Goal: Information Seeking & Learning: Learn about a topic

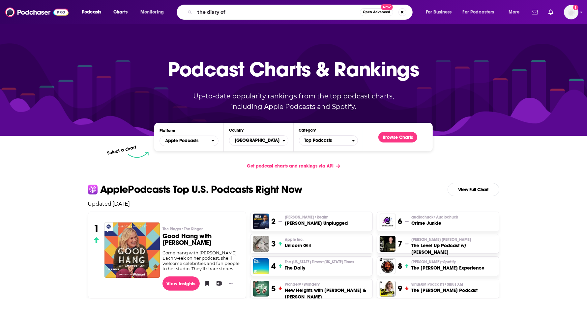
type input "the diary of"
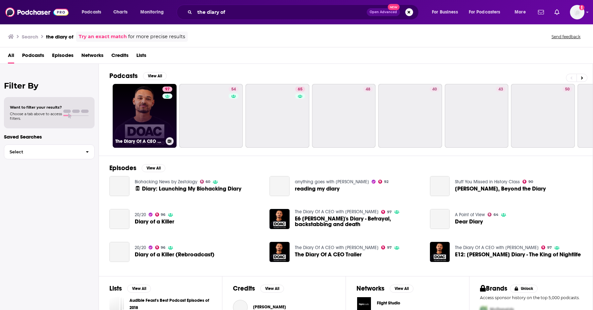
click at [151, 108] on link "97 The Diary Of A CEO with [PERSON_NAME]" at bounding box center [145, 116] width 64 height 64
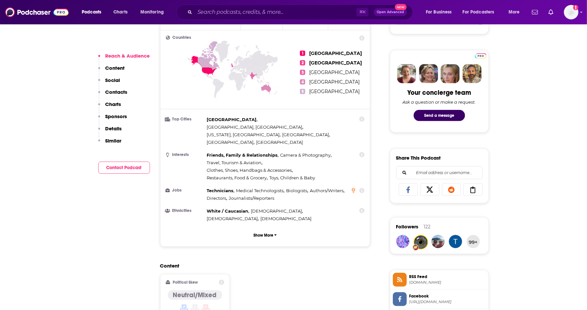
scroll to position [287, 0]
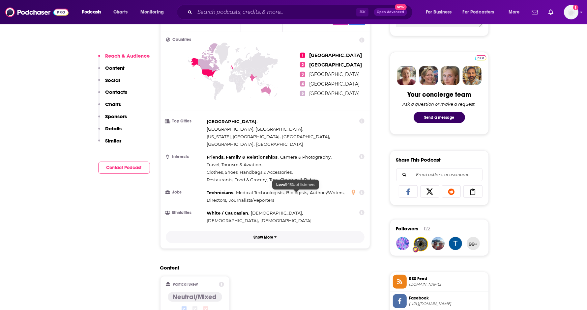
click at [268, 235] on p "Show More" at bounding box center [263, 237] width 20 height 5
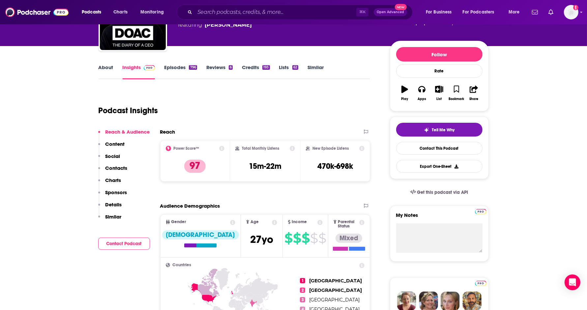
scroll to position [62, 0]
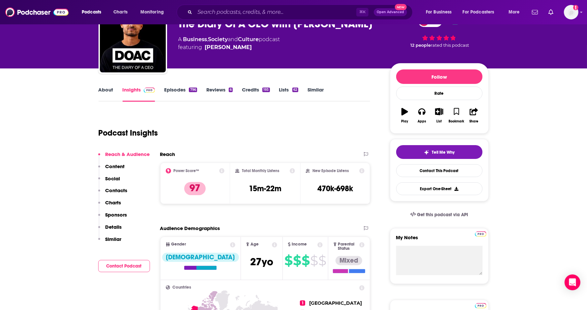
scroll to position [0, 0]
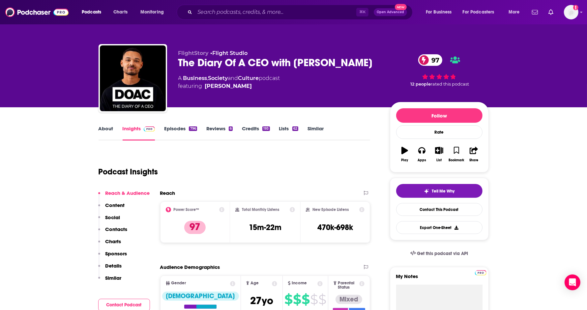
click at [178, 131] on link "Episodes 796" at bounding box center [180, 133] width 33 height 15
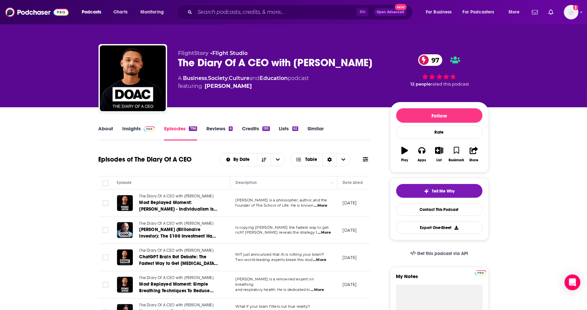
click at [219, 127] on link "Reviews 6" at bounding box center [219, 133] width 26 height 15
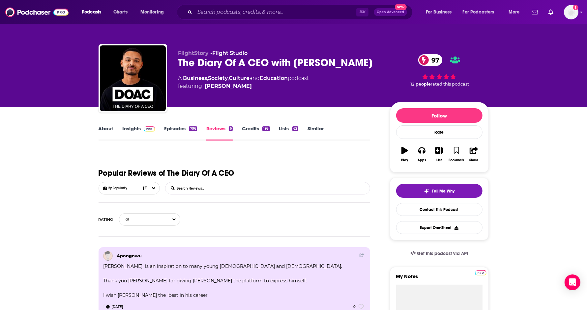
click at [130, 131] on link "Insights" at bounding box center [139, 133] width 33 height 15
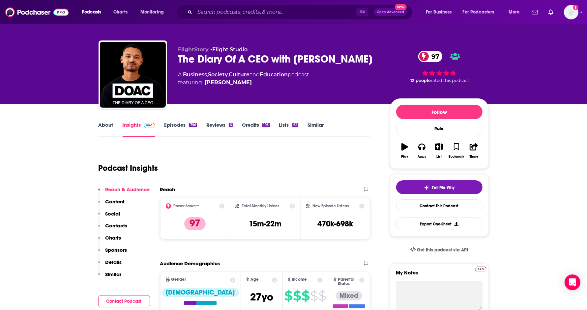
scroll to position [4, 0]
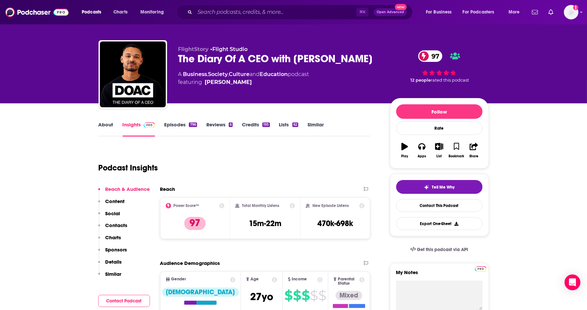
click at [195, 76] on link "Business" at bounding box center [195, 74] width 24 height 6
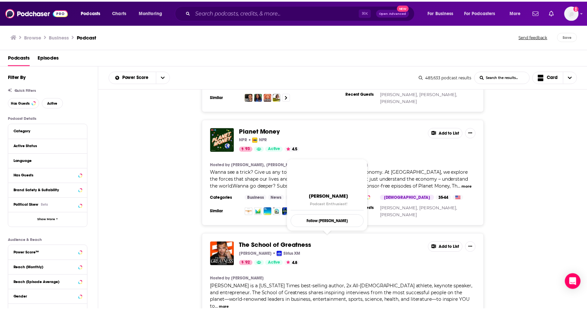
scroll to position [480, 0]
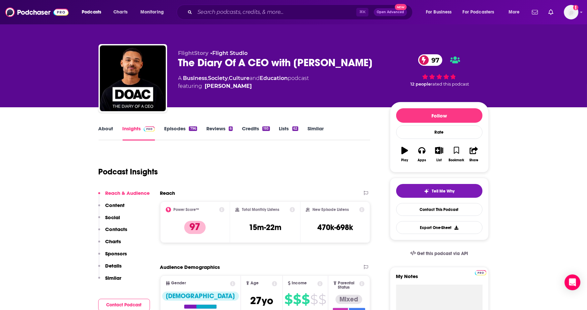
click at [306, 18] on div "⌘ K Open Advanced New" at bounding box center [295, 12] width 236 height 15
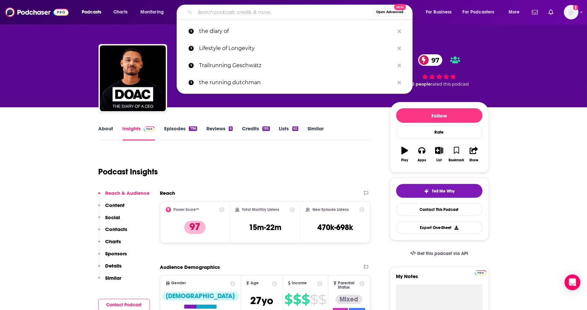
click at [295, 14] on input "Search podcasts, credits, & more..." at bounding box center [284, 12] width 178 height 11
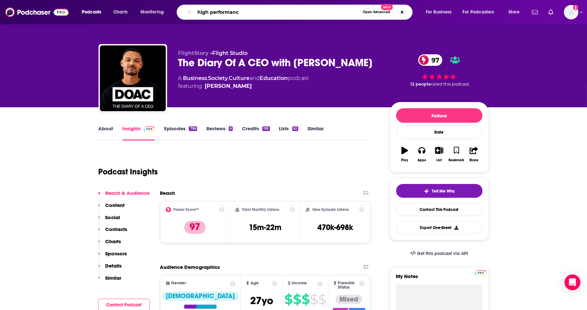
type input "high performance"
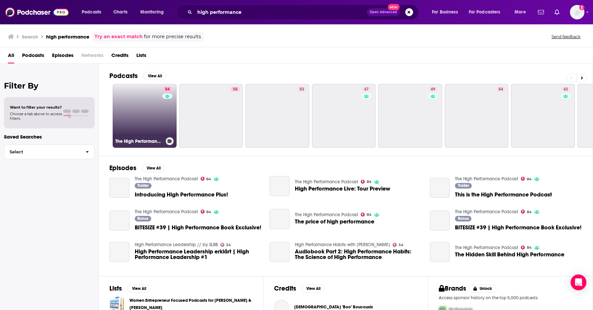
click at [152, 95] on link "84 The High Performance Podcast" at bounding box center [145, 116] width 64 height 64
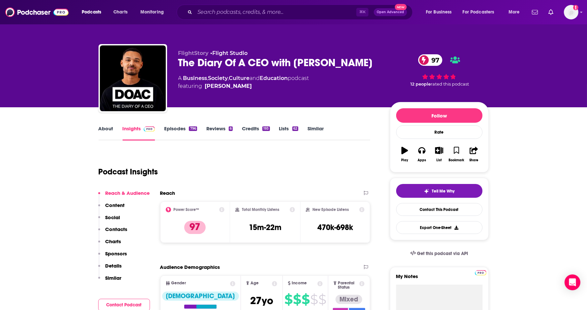
click at [188, 77] on link "Business" at bounding box center [195, 78] width 24 height 6
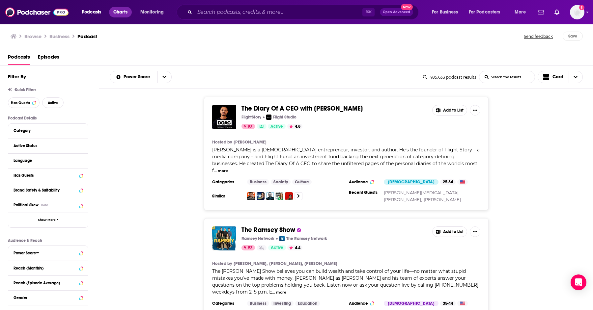
click at [117, 12] on span "Charts" at bounding box center [120, 12] width 14 height 9
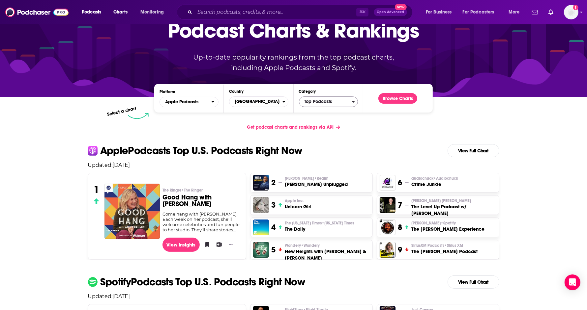
scroll to position [37, 0]
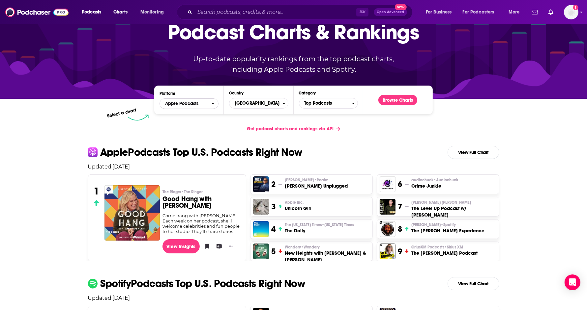
click at [212, 105] on icon "open menu" at bounding box center [213, 103] width 3 height 5
click at [212, 105] on icon "close menu" at bounding box center [213, 103] width 3 height 5
click at [271, 103] on span "[GEOGRAPHIC_DATA]" at bounding box center [255, 103] width 53 height 11
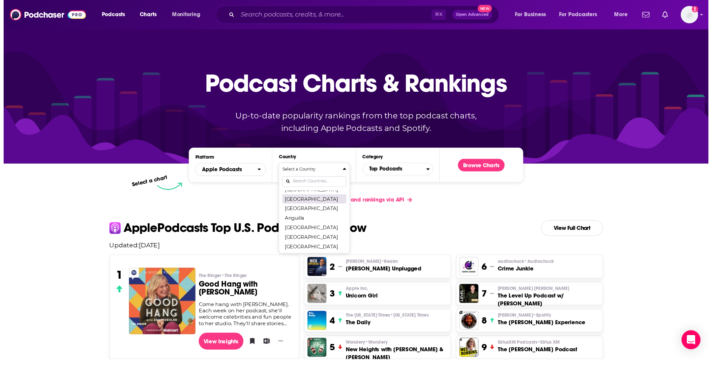
scroll to position [0, 0]
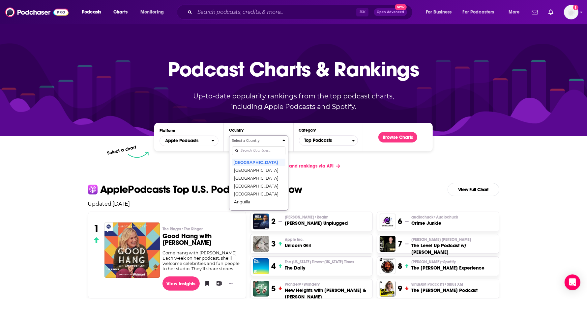
click at [246, 150] on input "Countries" at bounding box center [258, 151] width 53 height 9
type input "United"
click at [251, 182] on button "[GEOGRAPHIC_DATA]" at bounding box center [258, 178] width 53 height 8
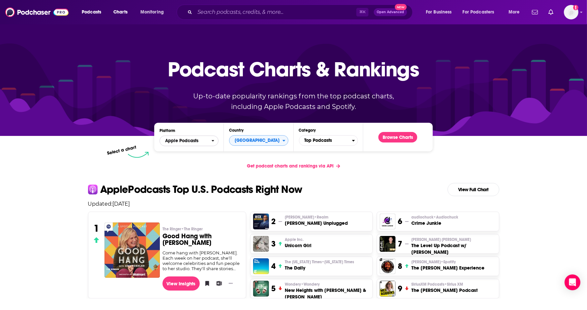
click at [202, 145] on span "Apple Podcasts" at bounding box center [185, 140] width 51 height 11
click at [200, 162] on span "Spotify" at bounding box center [188, 161] width 50 height 4
click at [202, 145] on span "Spotify" at bounding box center [185, 140] width 51 height 11
click at [202, 154] on span "Apple Podcasts" at bounding box center [188, 153] width 50 height 4
click at [312, 140] on span "Top Podcasts" at bounding box center [325, 140] width 53 height 11
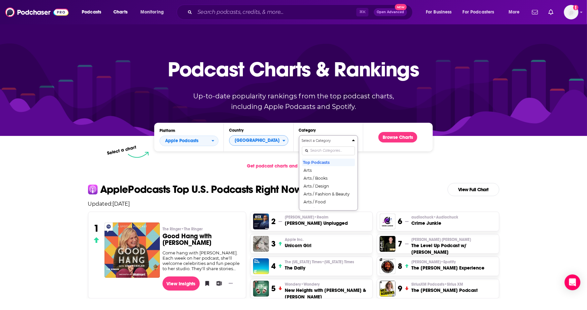
click at [321, 152] on input "Categories" at bounding box center [328, 151] width 53 height 9
type input "busin"
click at [323, 168] on button "Business" at bounding box center [328, 170] width 53 height 8
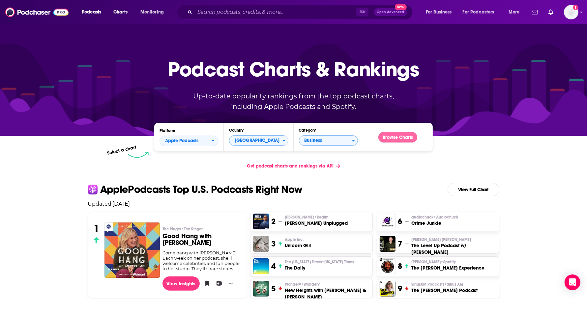
click at [402, 137] on button "Browse Charts" at bounding box center [397, 137] width 39 height 11
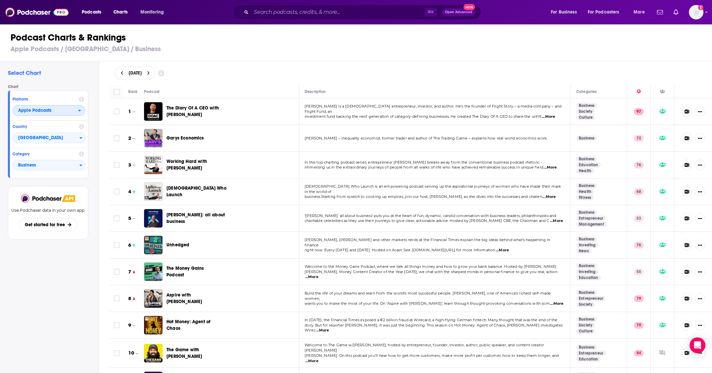
click at [50, 109] on span "Apple Podcasts" at bounding box center [34, 110] width 33 height 5
click at [59, 129] on span "Spotify" at bounding box center [48, 130] width 64 height 4
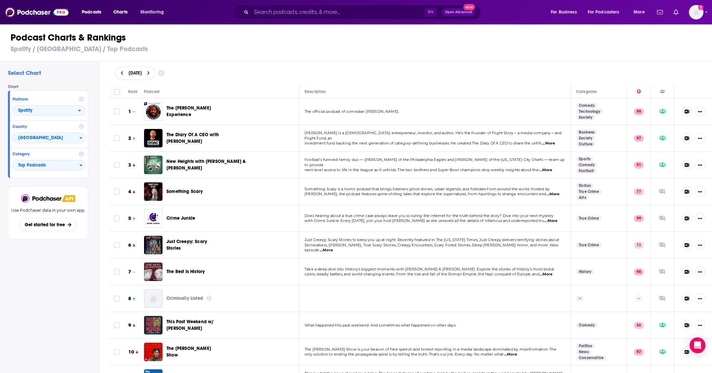
click at [122, 75] on button at bounding box center [122, 74] width 7 height 6
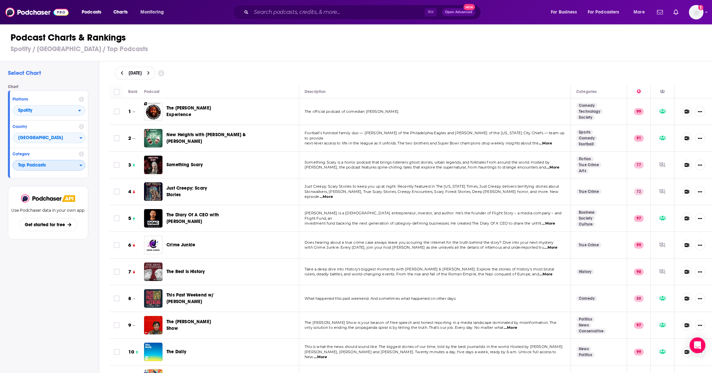
click at [44, 168] on span "Top Podcasts" at bounding box center [46, 165] width 67 height 11
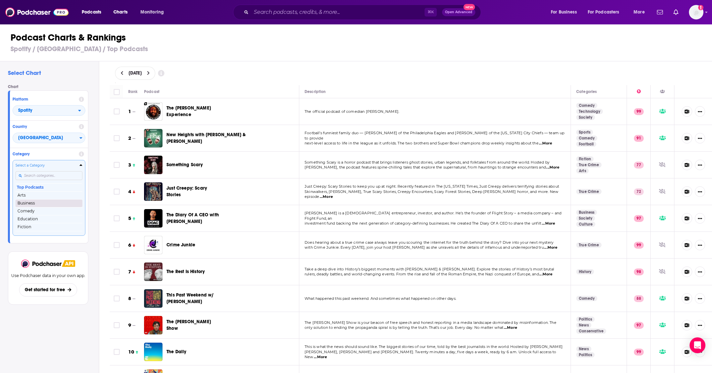
click at [49, 204] on button "Business" at bounding box center [48, 203] width 67 height 8
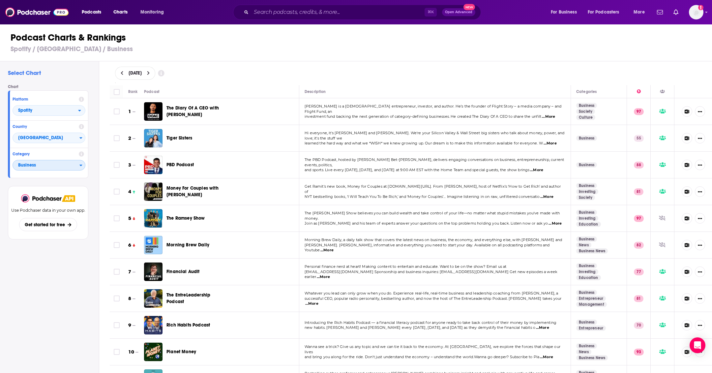
click at [59, 164] on span "Business" at bounding box center [46, 165] width 67 height 11
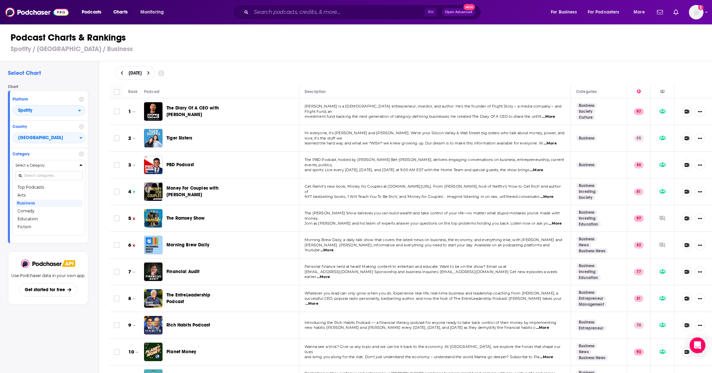
drag, startPoint x: 40, startPoint y: 186, endPoint x: 76, endPoint y: 153, distance: 48.8
click at [40, 186] on button "Top Podcasts" at bounding box center [48, 187] width 67 height 8
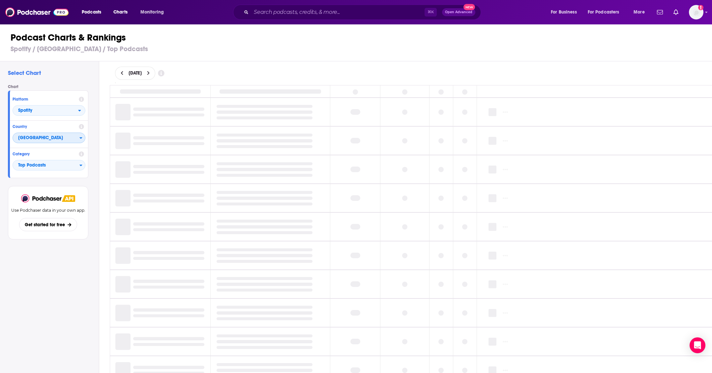
click at [69, 139] on span "[GEOGRAPHIC_DATA]" at bounding box center [46, 137] width 67 height 11
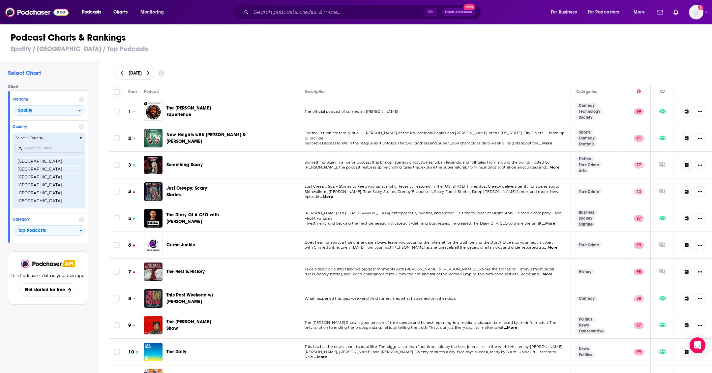
click at [81, 137] on icon "Countries" at bounding box center [81, 138] width 3 height 2
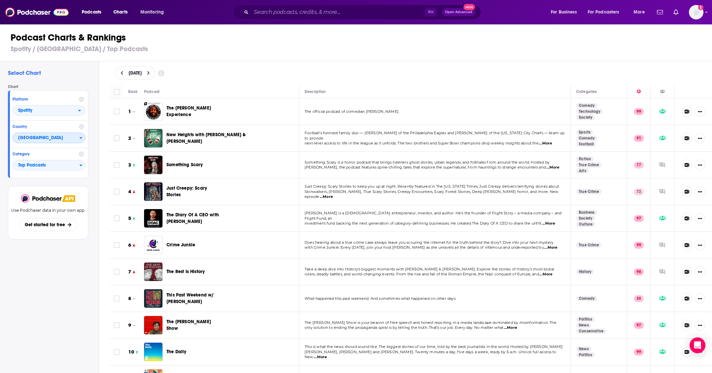
click at [79, 138] on span "[GEOGRAPHIC_DATA]" at bounding box center [46, 137] width 67 height 11
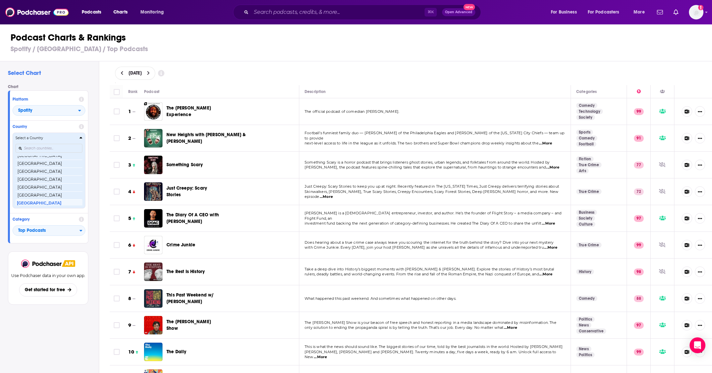
scroll to position [156, 0]
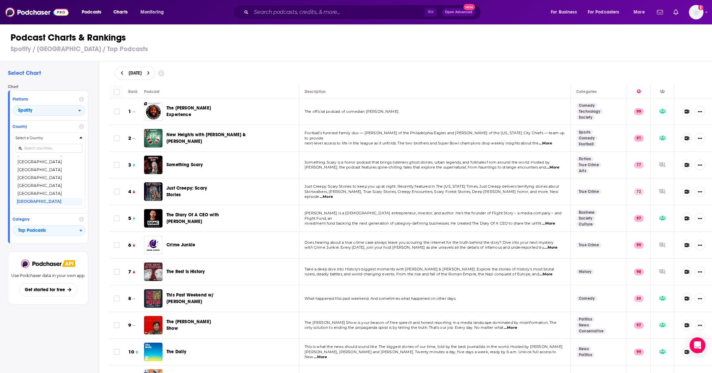
click at [49, 195] on button "[GEOGRAPHIC_DATA]" at bounding box center [48, 193] width 67 height 8
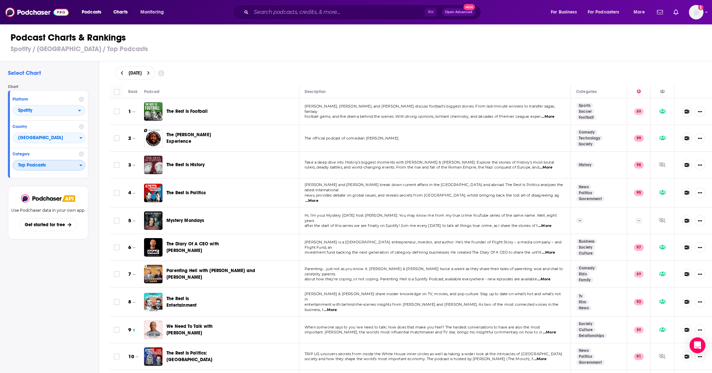
click at [72, 166] on span "Top Podcasts" at bounding box center [46, 165] width 67 height 11
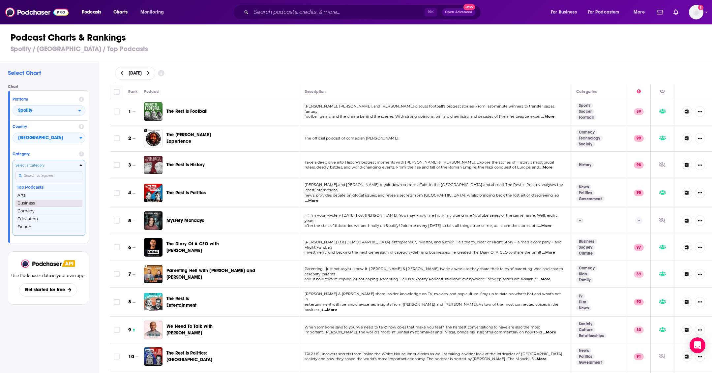
click at [42, 204] on button "Business" at bounding box center [48, 203] width 67 height 8
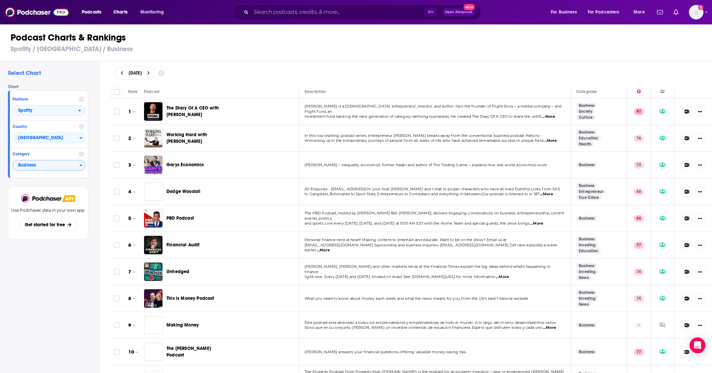
click at [150, 72] on icon at bounding box center [148, 73] width 3 height 5
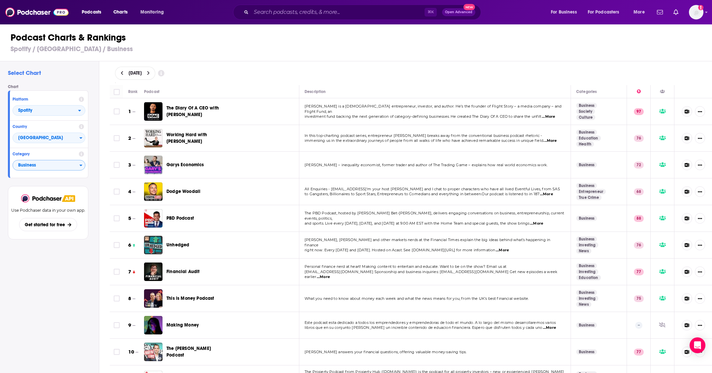
click at [123, 71] on icon at bounding box center [122, 73] width 3 height 5
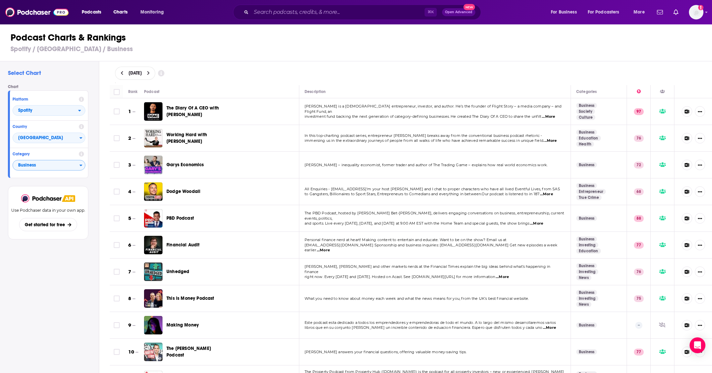
click at [149, 73] on icon at bounding box center [148, 73] width 2 height 4
